Goal: Navigation & Orientation: Find specific page/section

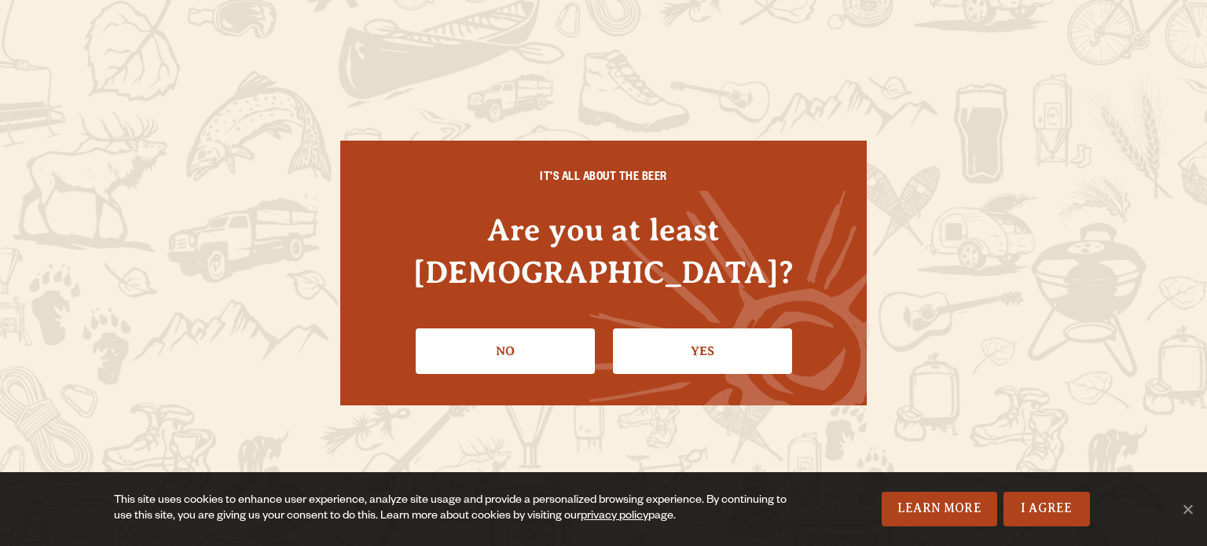
click at [739, 360] on div "IT'S ALL ABOUT THE BEER Are you at least 21 years old? No Yes" at bounding box center [603, 273] width 526 height 265
click at [701, 328] on link "Yes" at bounding box center [702, 351] width 179 height 46
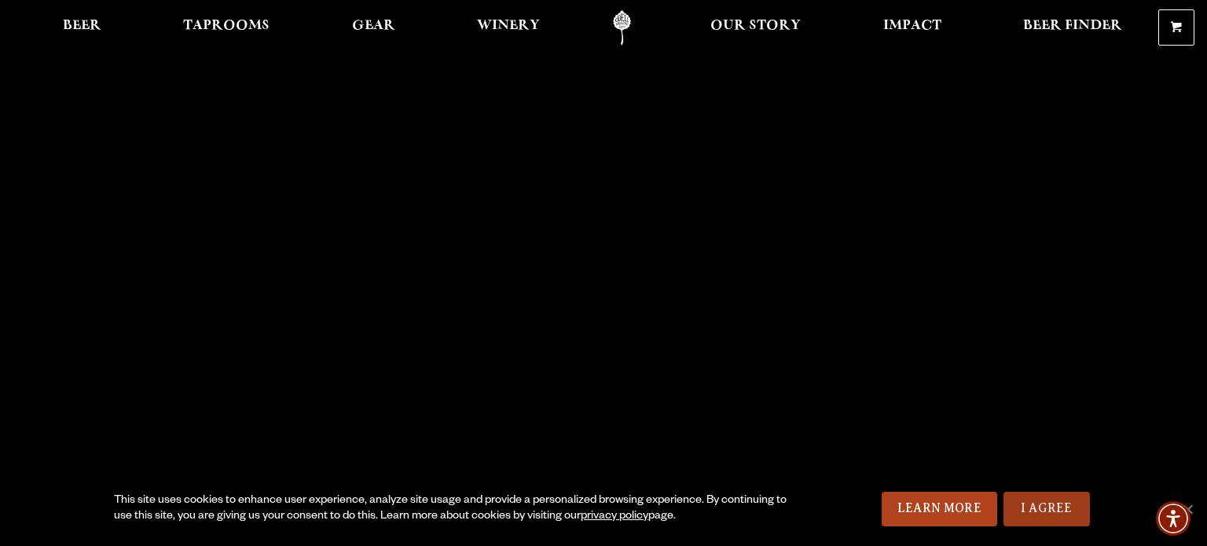
click at [1068, 507] on link "I Agree" at bounding box center [1046, 509] width 86 height 35
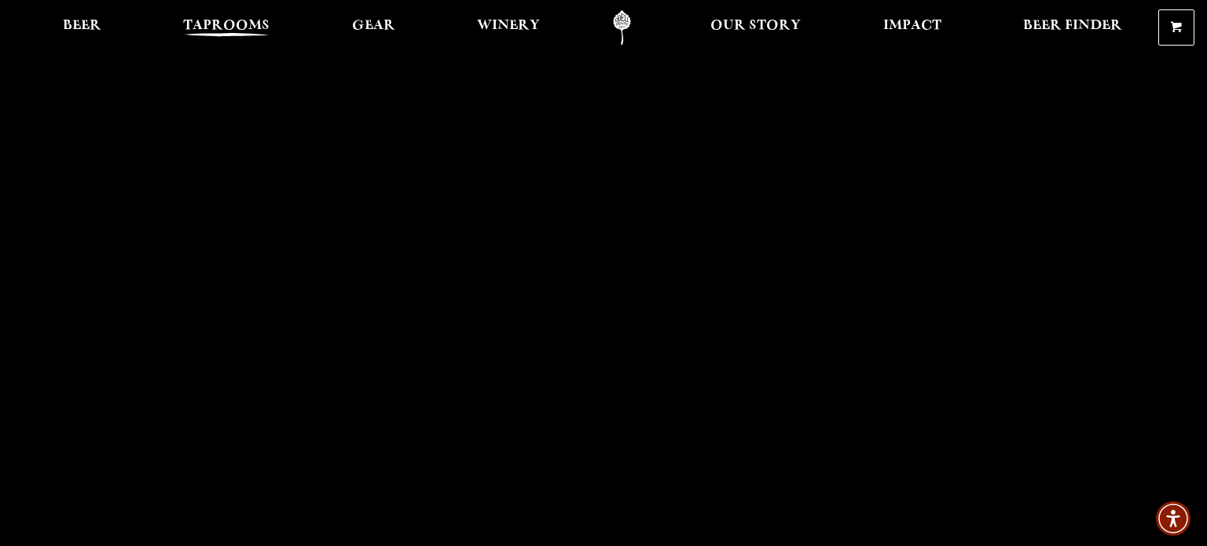
click at [197, 24] on span "Taprooms" at bounding box center [226, 26] width 86 height 13
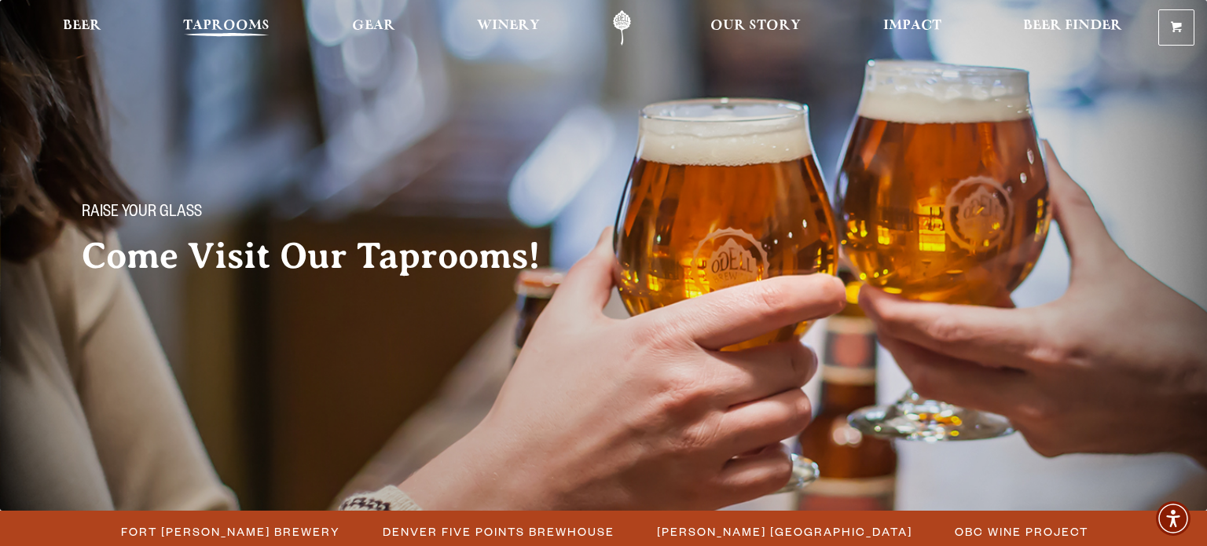
click at [236, 26] on span "Taprooms" at bounding box center [226, 26] width 86 height 13
click at [245, 26] on span "Taprooms" at bounding box center [226, 26] width 86 height 13
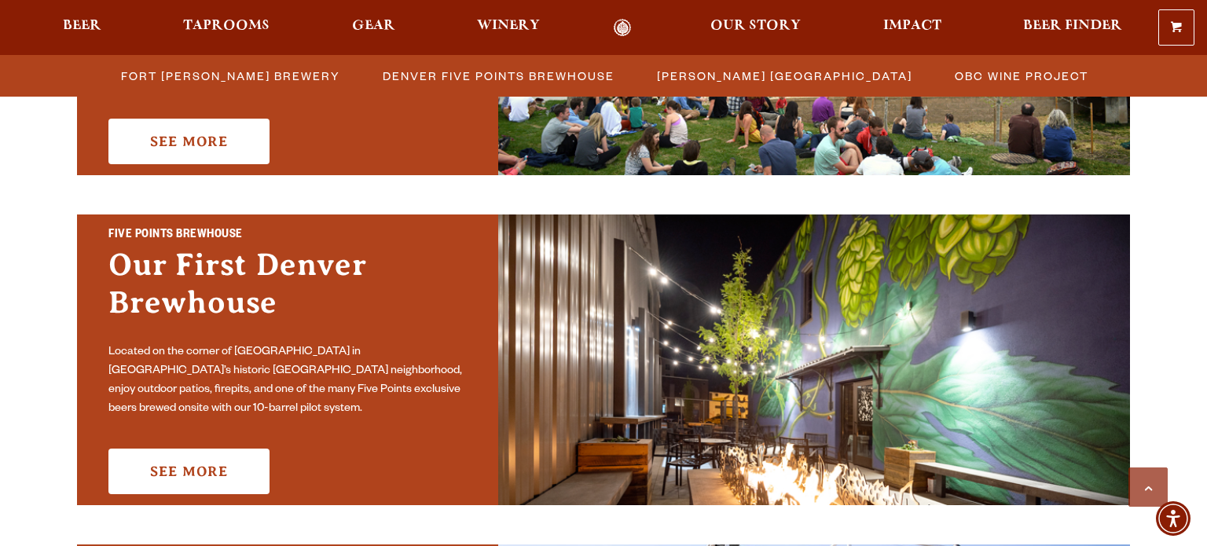
scroll to position [792, 0]
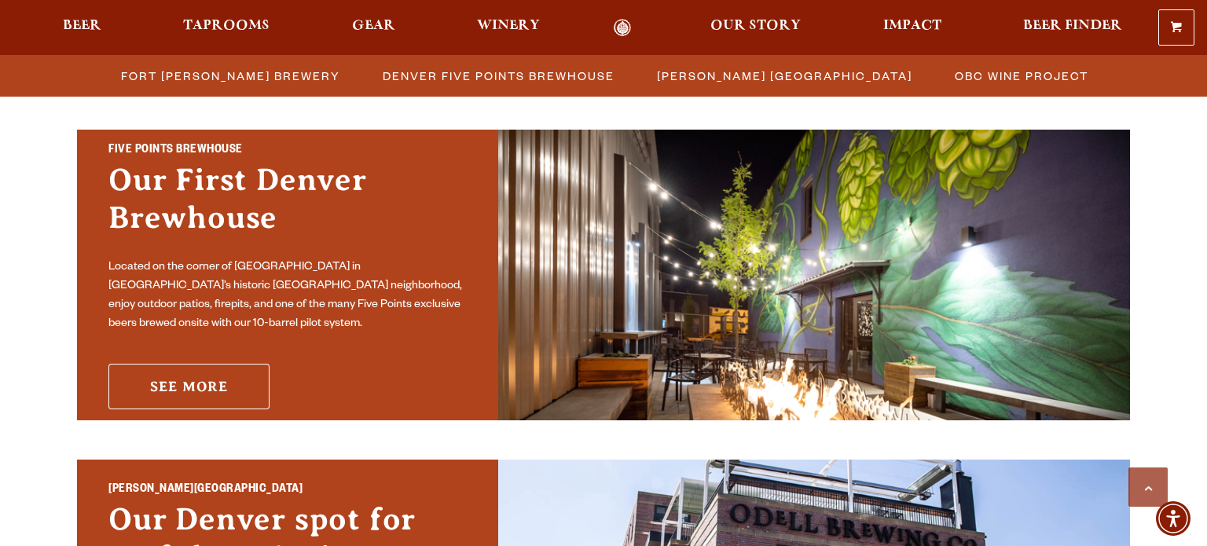
click at [159, 372] on link "See More" at bounding box center [188, 387] width 161 height 46
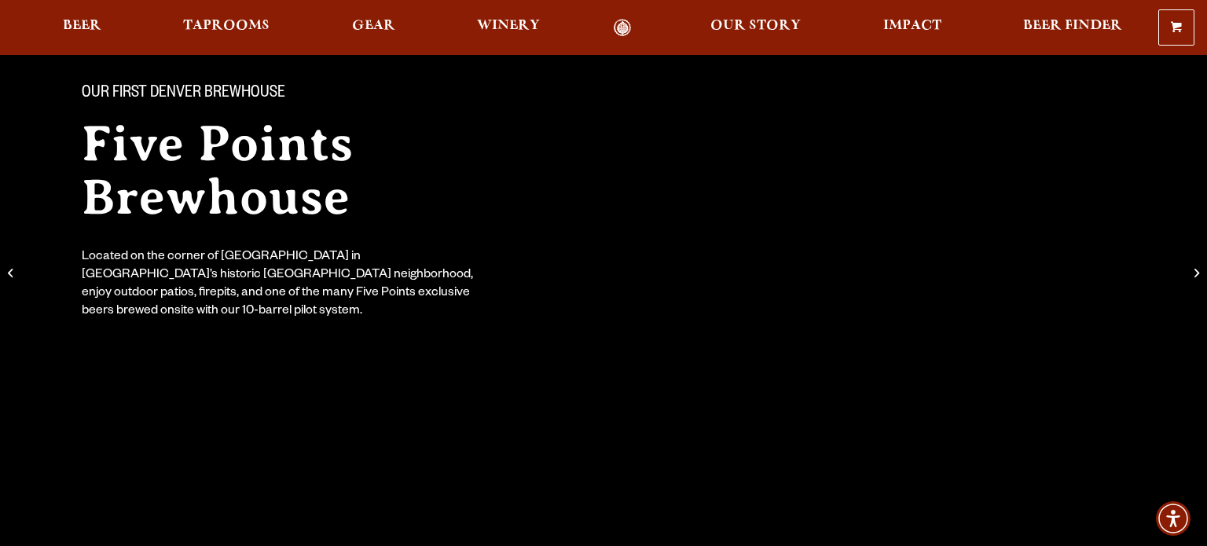
scroll to position [170, 0]
